Goal: Navigation & Orientation: Find specific page/section

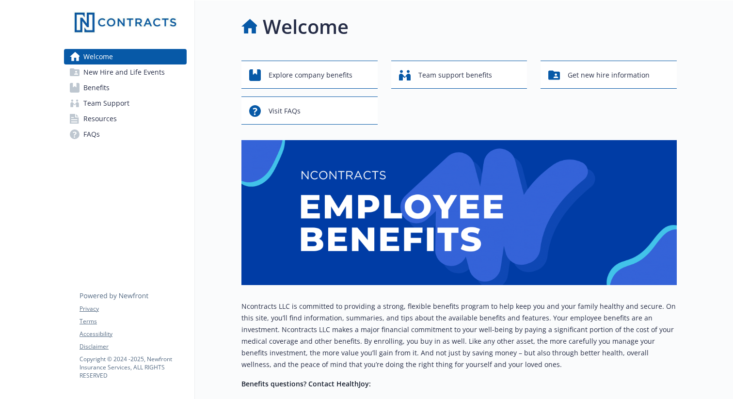
scroll to position [116, 0]
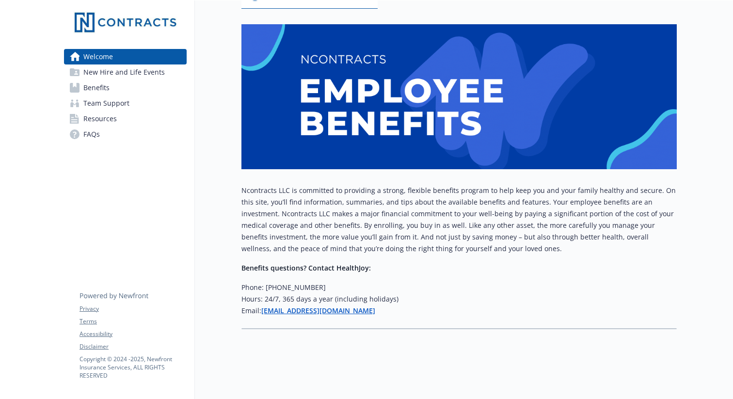
click at [134, 76] on span "New Hire and Life Events" at bounding box center [123, 72] width 81 height 16
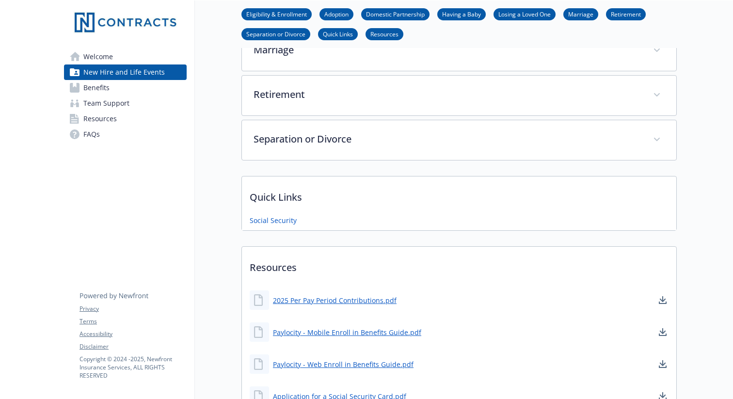
scroll to position [247, 0]
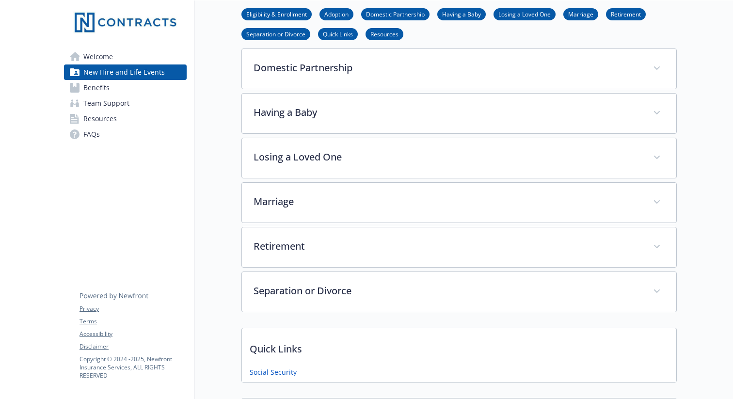
click at [110, 89] on link "Benefits" at bounding box center [125, 88] width 123 height 16
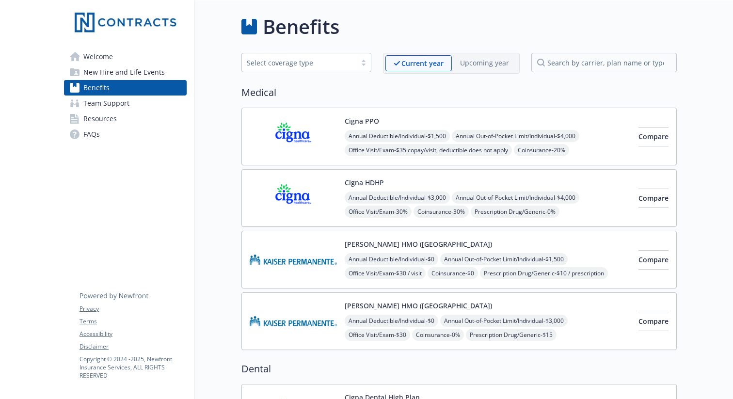
click at [125, 120] on link "Resources" at bounding box center [125, 119] width 123 height 16
